Goal: Transaction & Acquisition: Book appointment/travel/reservation

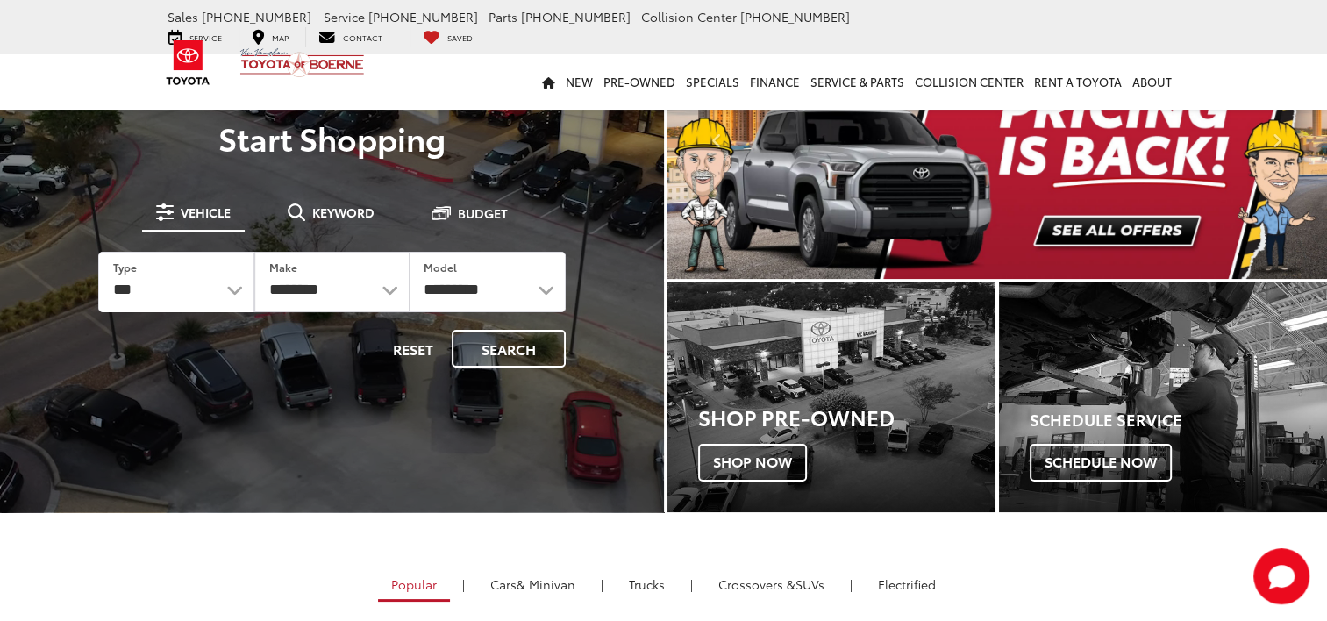
scroll to position [351, 0]
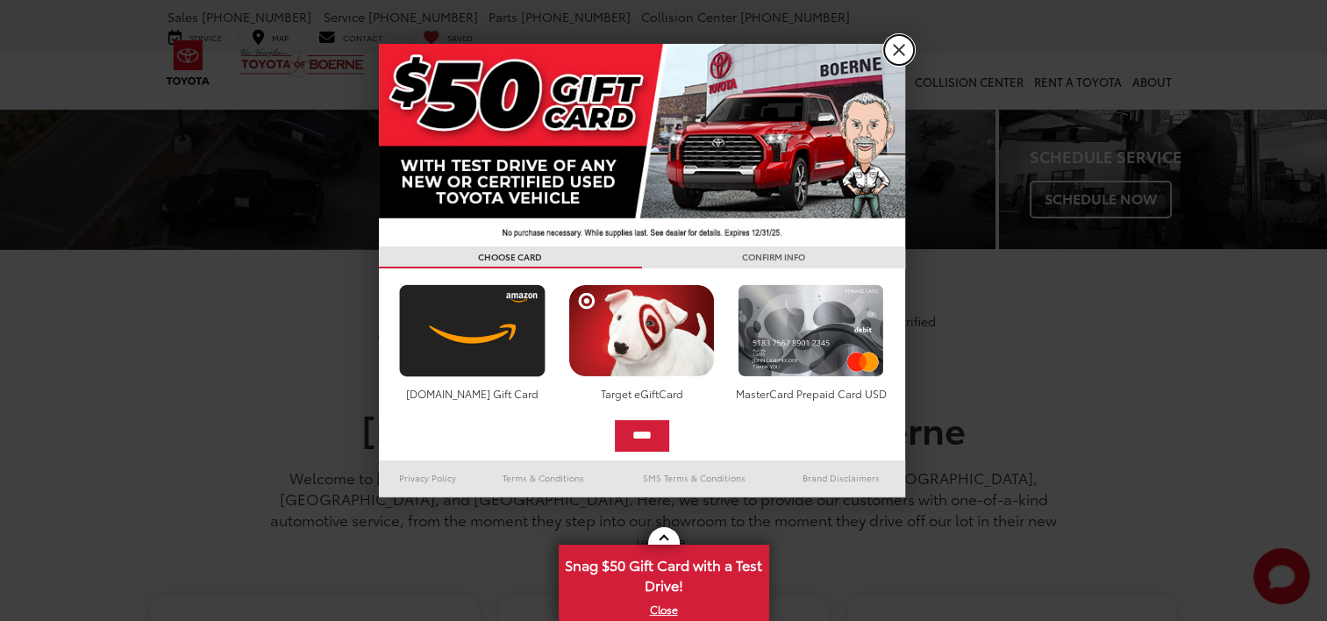
click at [904, 53] on link "X" at bounding box center [899, 50] width 30 height 30
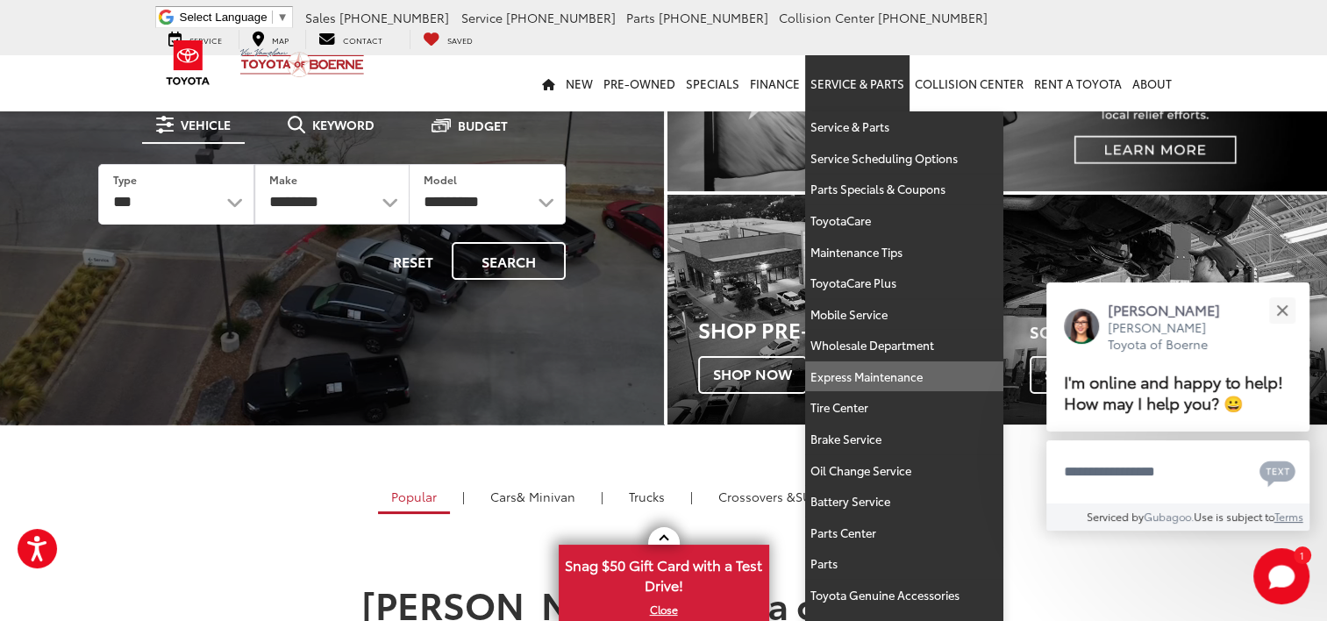
scroll to position [0, 0]
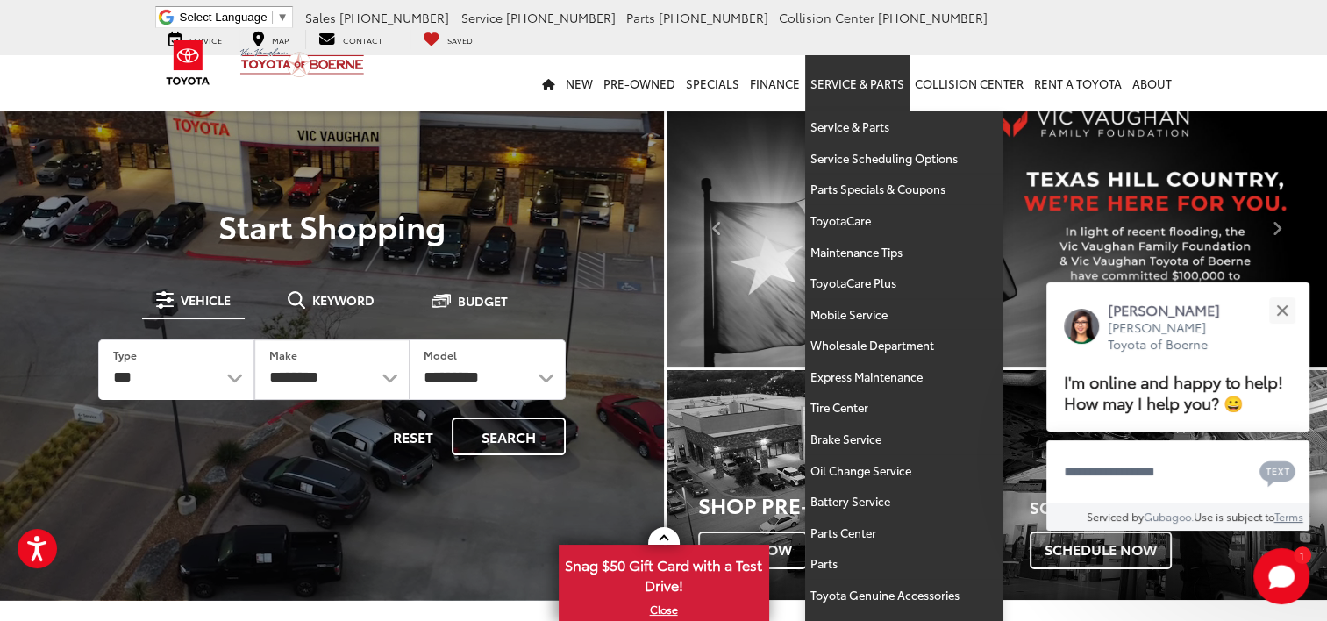
click at [850, 78] on link "Service & Parts" at bounding box center [857, 83] width 104 height 56
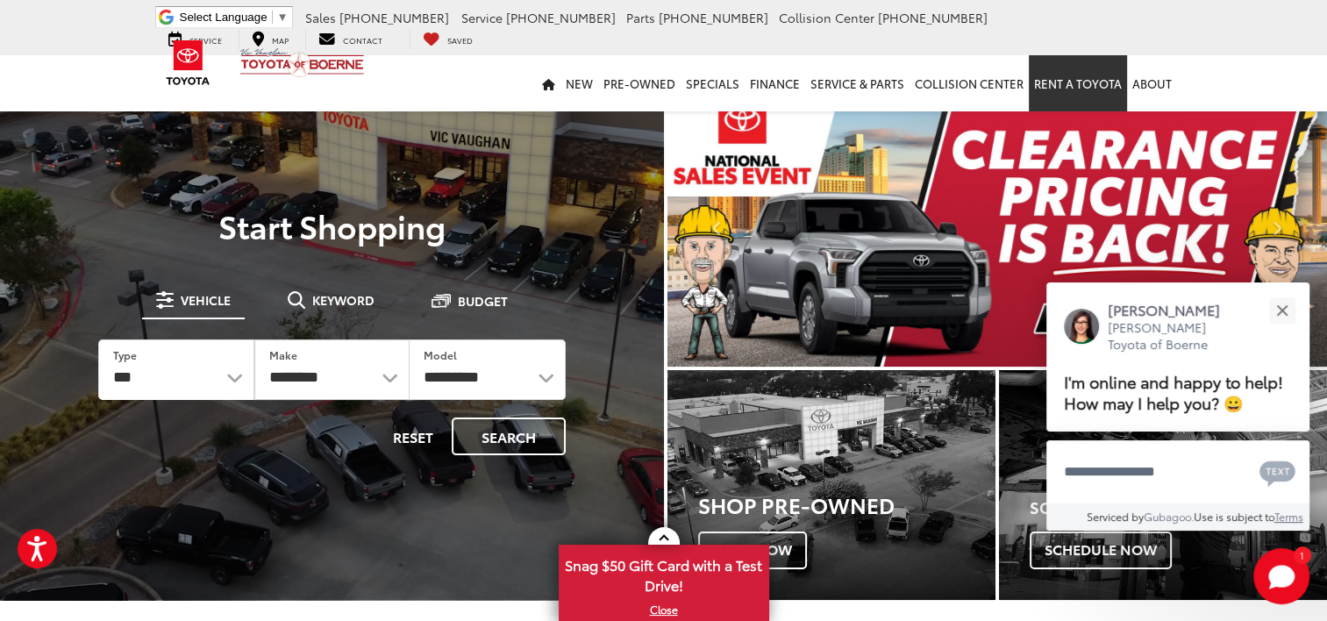
click at [1080, 89] on link "Rent a Toyota" at bounding box center [1078, 83] width 98 height 56
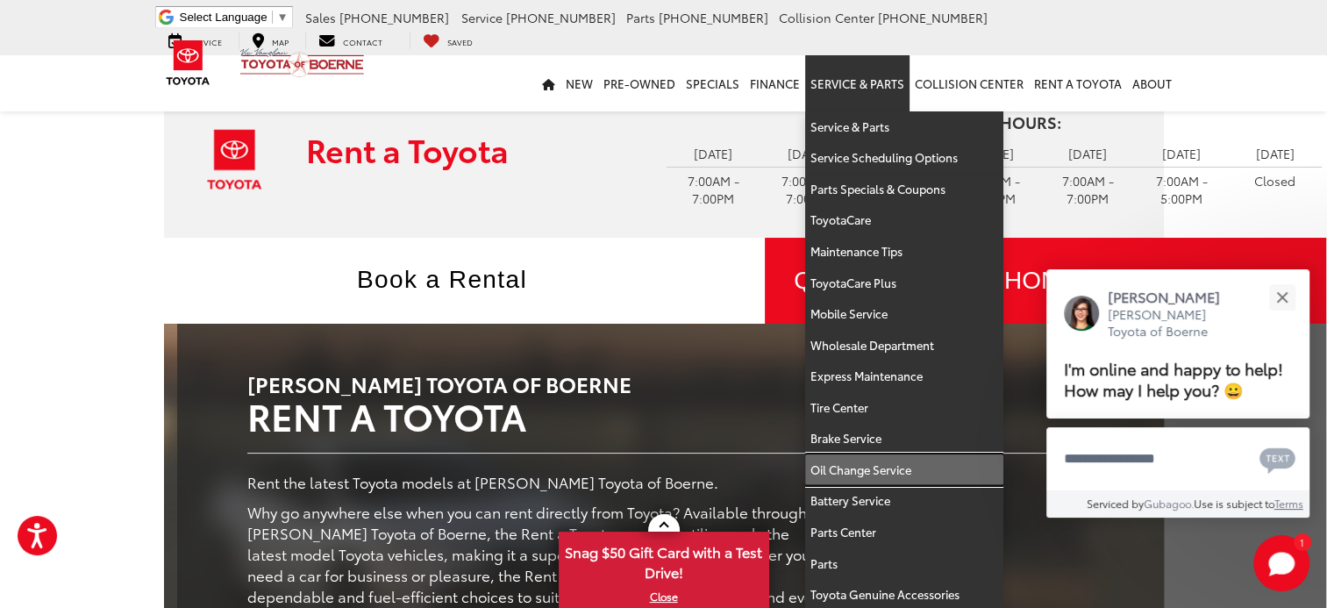
click at [861, 461] on link "Oil Change Service" at bounding box center [904, 470] width 198 height 32
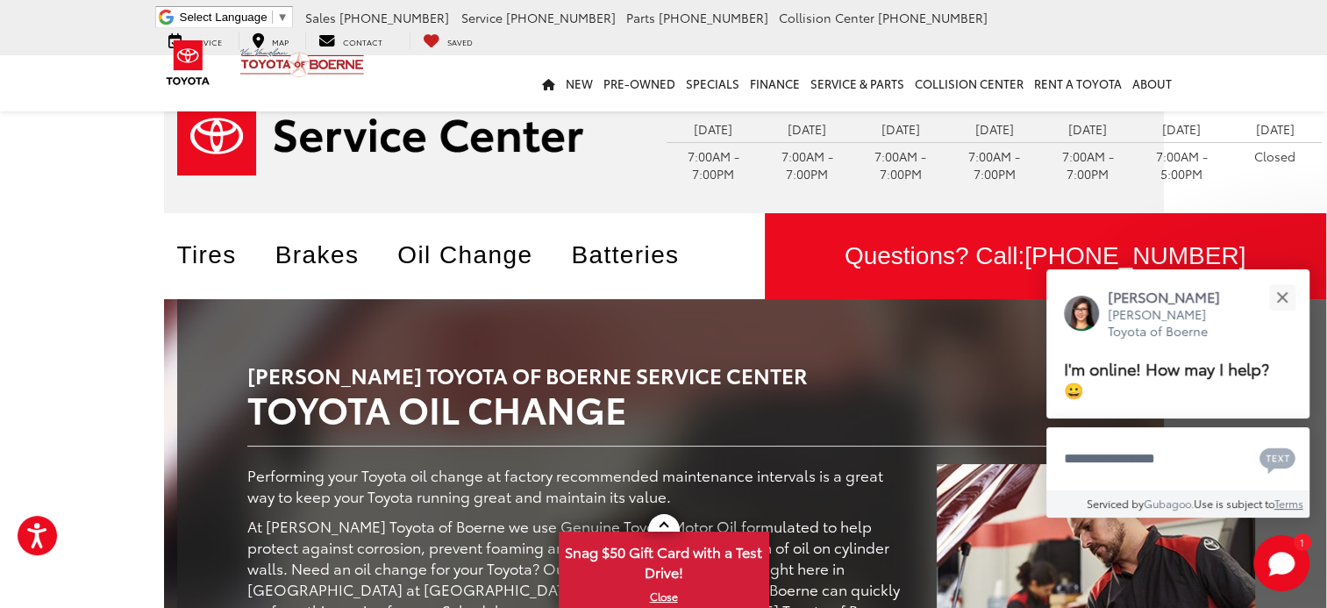
scroll to position [376, 0]
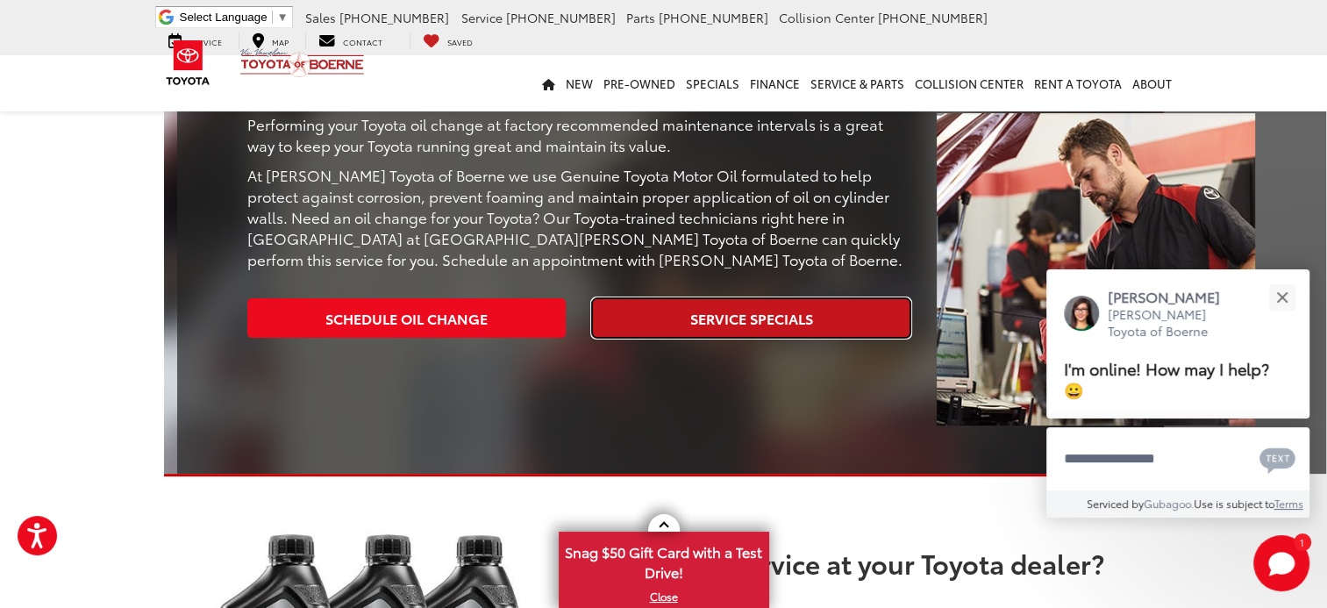
click at [772, 314] on link "Service Specials" at bounding box center [751, 317] width 318 height 39
